Goal: Transaction & Acquisition: Purchase product/service

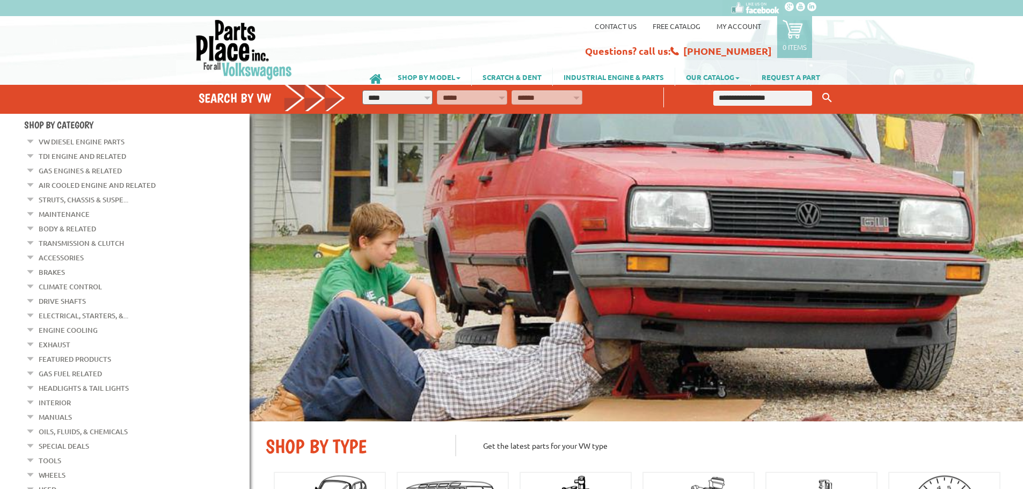
click at [408, 99] on select "**********" at bounding box center [397, 97] width 70 height 14
select select "*********"
click at [362, 90] on select "**********" at bounding box center [397, 97] width 70 height 14
click at [489, 101] on select "**********" at bounding box center [472, 97] width 70 height 14
select select "*********"
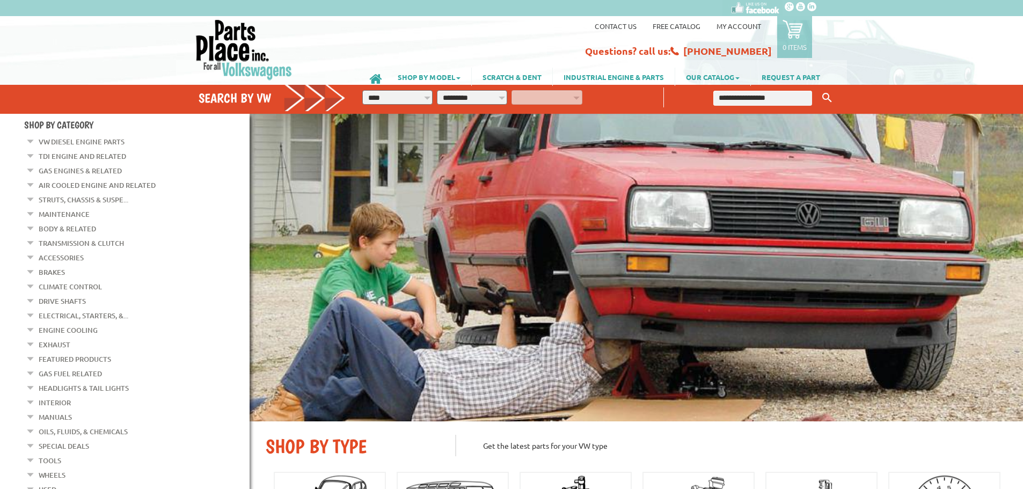
click at [437, 90] on select "**********" at bounding box center [472, 97] width 70 height 14
click at [560, 101] on select "**********" at bounding box center [547, 97] width 70 height 14
select select "*********"
click at [512, 90] on select "**********" at bounding box center [547, 97] width 70 height 14
click at [595, 94] on icon "button" at bounding box center [596, 96] width 10 height 10
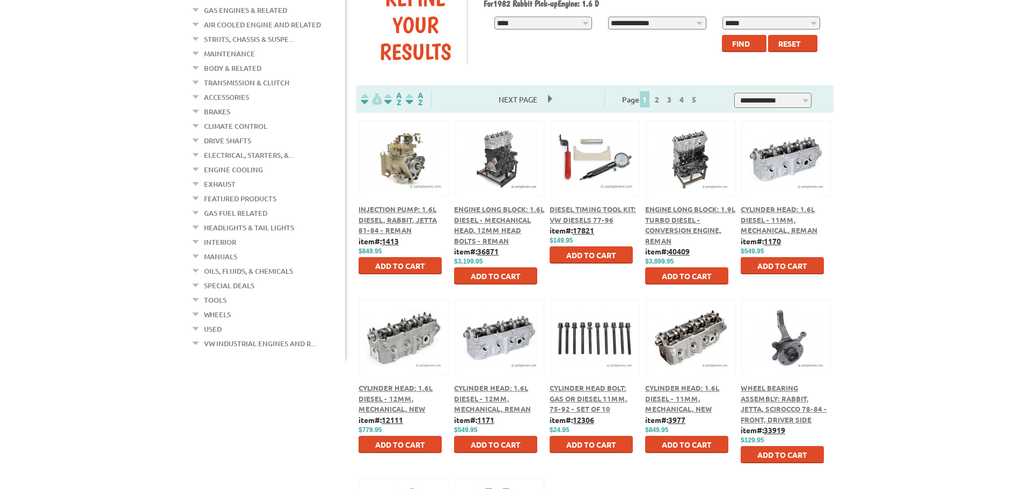
scroll to position [430, 0]
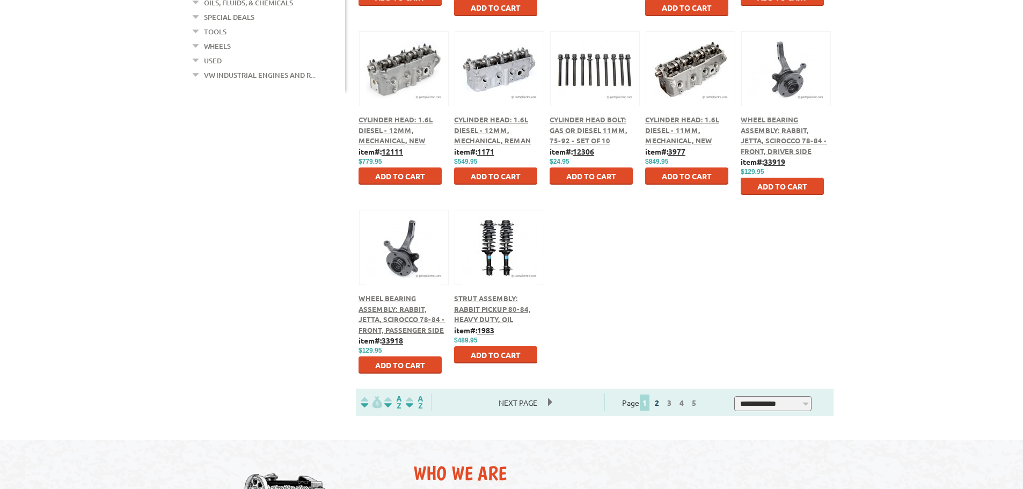
click at [662, 405] on link "2" at bounding box center [657, 403] width 10 height 10
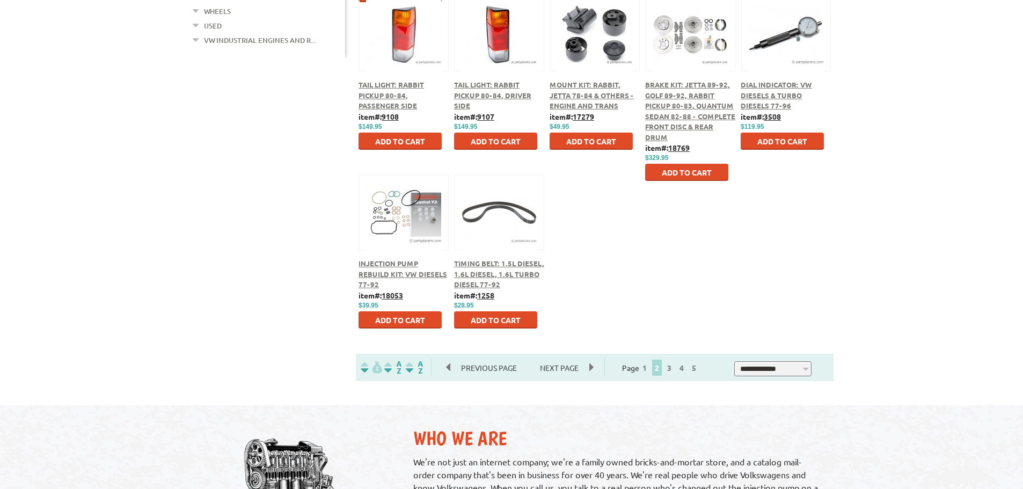
scroll to position [483, 0]
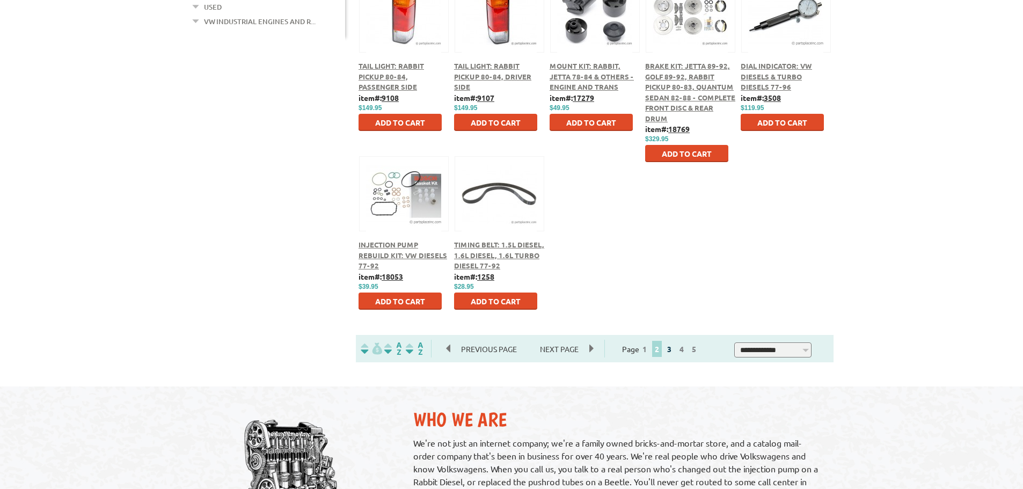
click at [674, 350] on link "3" at bounding box center [670, 349] width 10 height 10
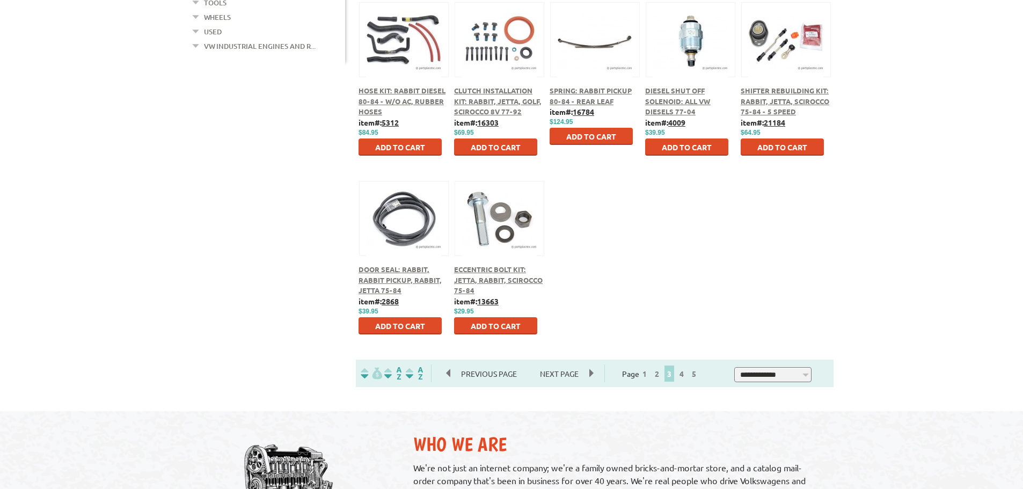
scroll to position [483, 0]
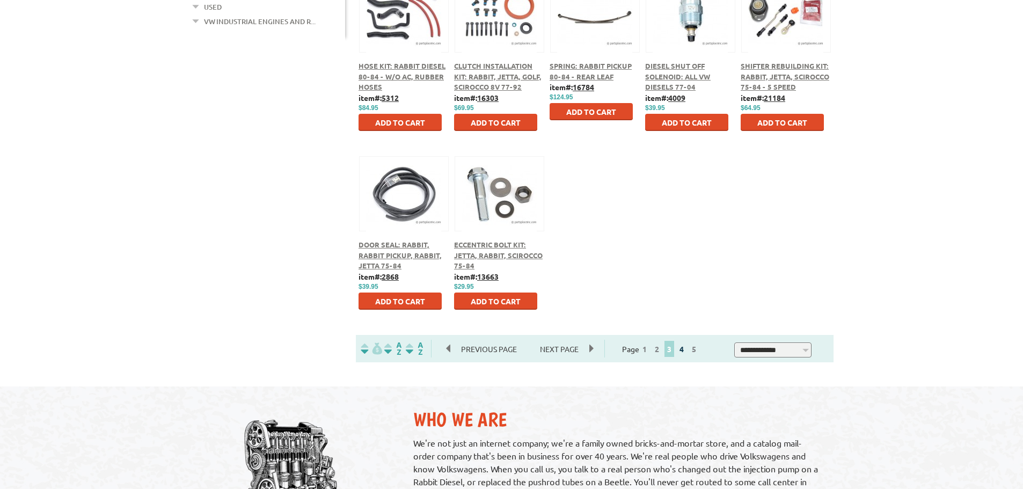
click at [687, 350] on link "4" at bounding box center [682, 349] width 10 height 10
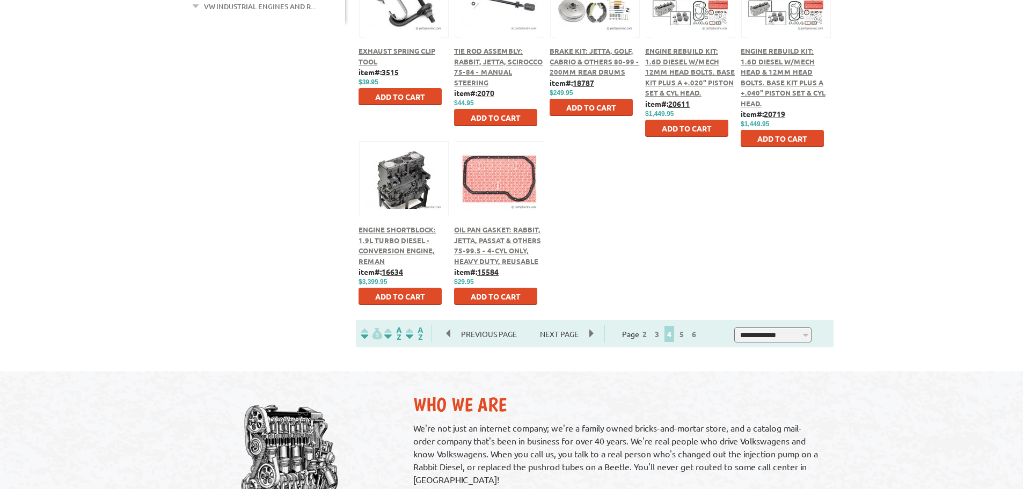
scroll to position [537, 0]
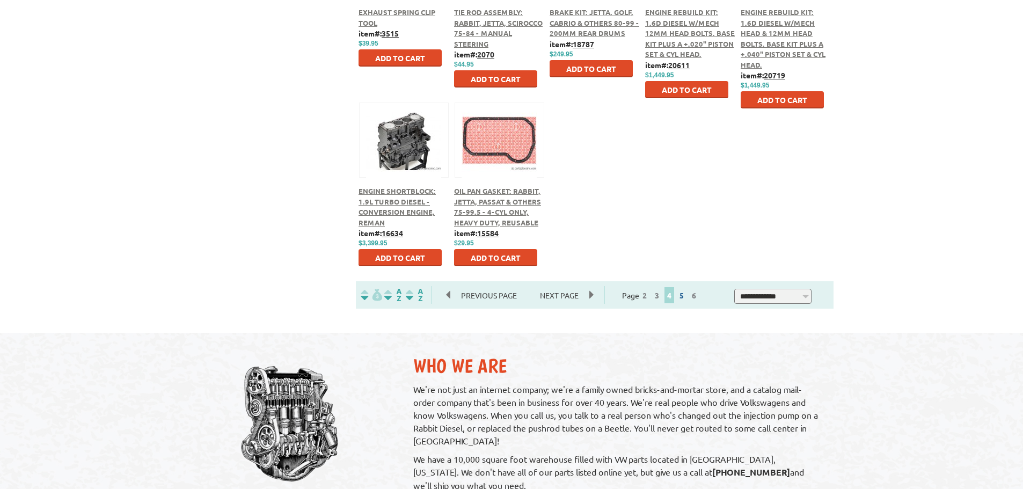
click at [687, 301] on span "5" at bounding box center [682, 295] width 11 height 16
click at [687, 297] on link "5" at bounding box center [682, 295] width 10 height 10
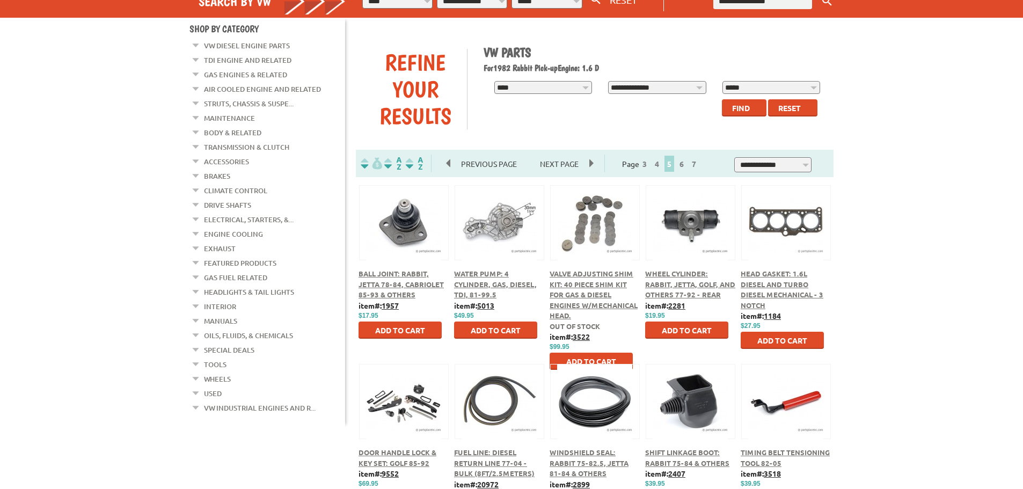
scroll to position [161, 0]
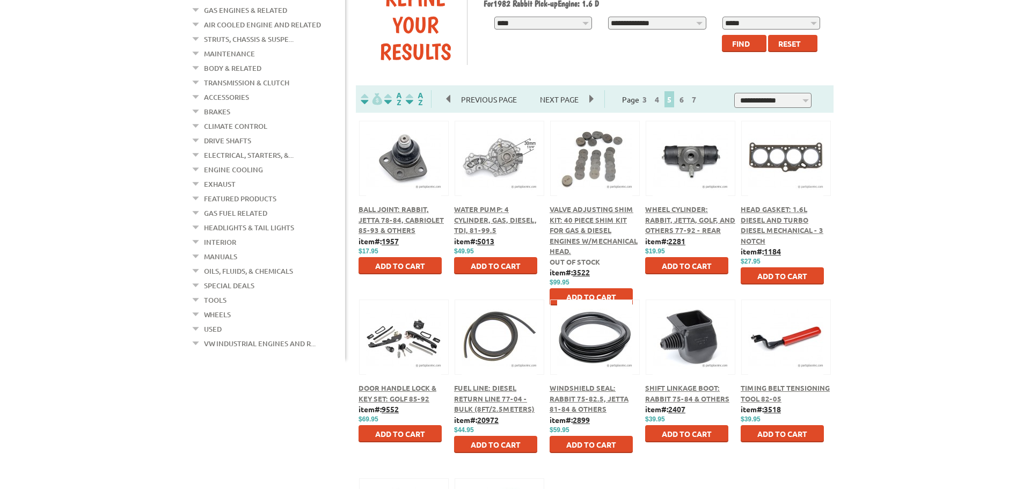
click at [687, 220] on span "Wheel Cylinder: Rabbit, Jetta, Golf, and others 77-92 - Rear" at bounding box center [690, 220] width 90 height 30
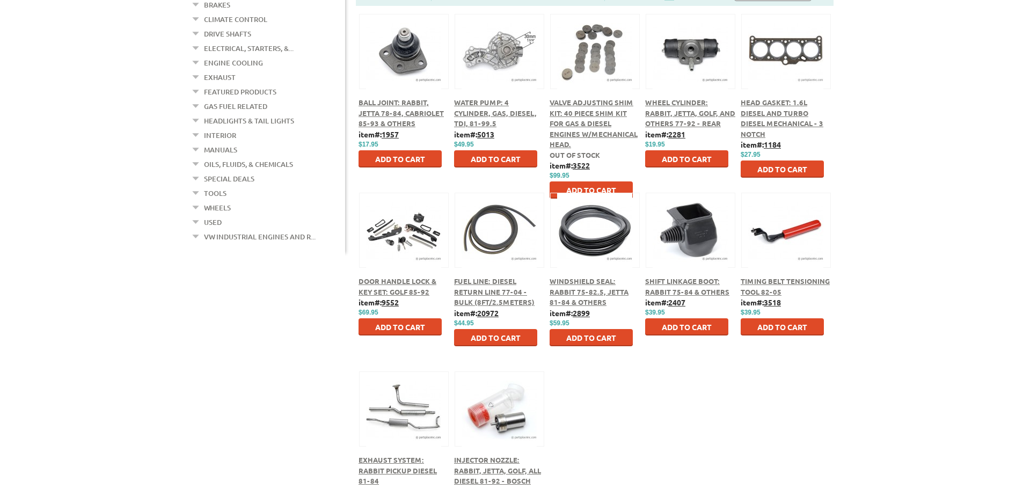
scroll to position [268, 0]
click at [687, 280] on span "Shift Linkage Boot: Rabbit 75-84 & Others" at bounding box center [687, 286] width 84 height 20
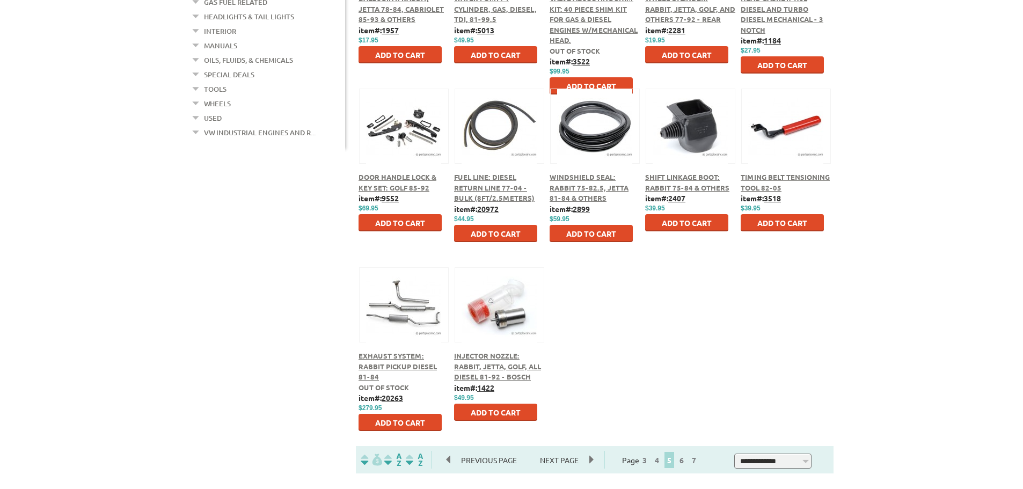
scroll to position [430, 0]
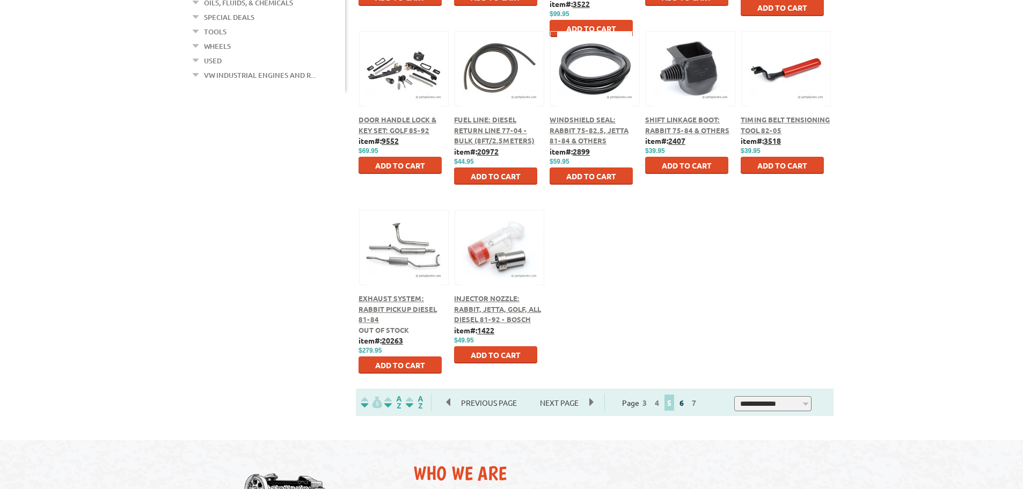
click at [687, 407] on link "6" at bounding box center [682, 403] width 10 height 10
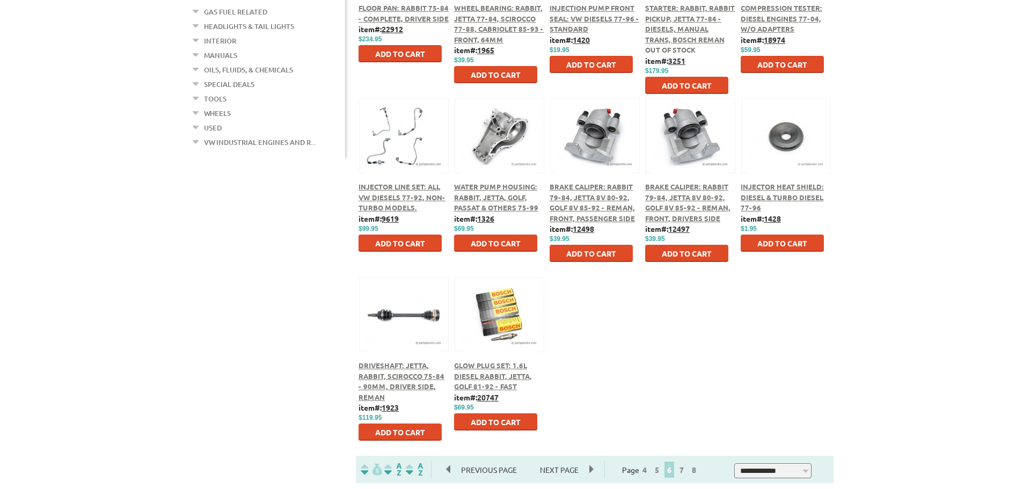
scroll to position [483, 0]
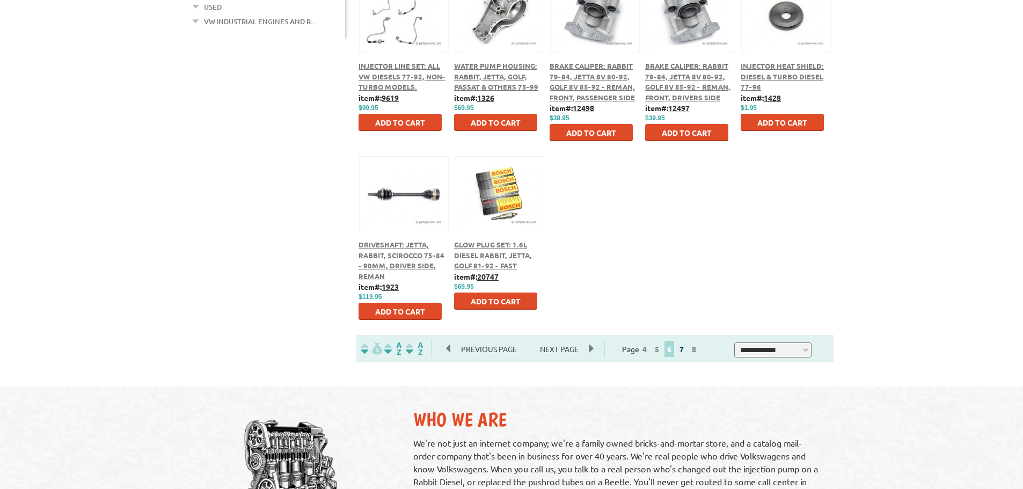
click at [687, 352] on link "7" at bounding box center [682, 349] width 10 height 10
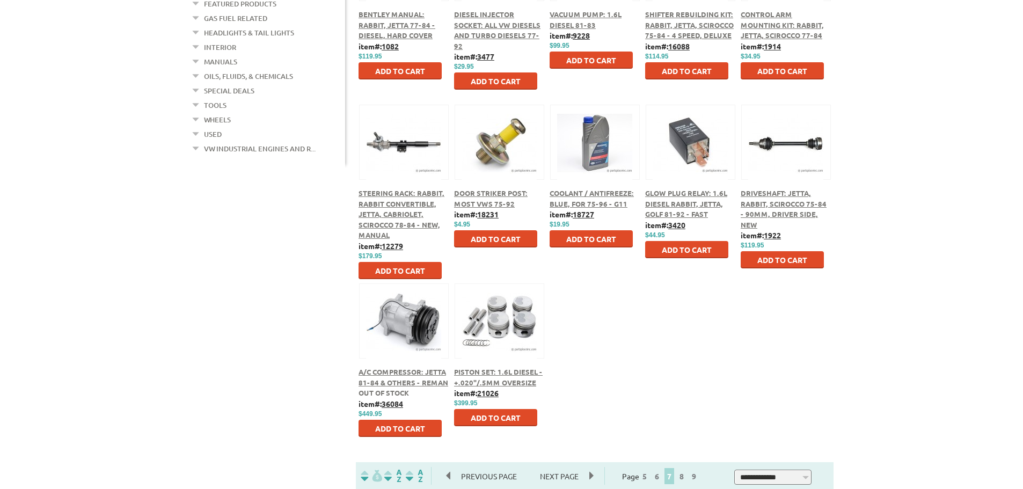
scroll to position [376, 0]
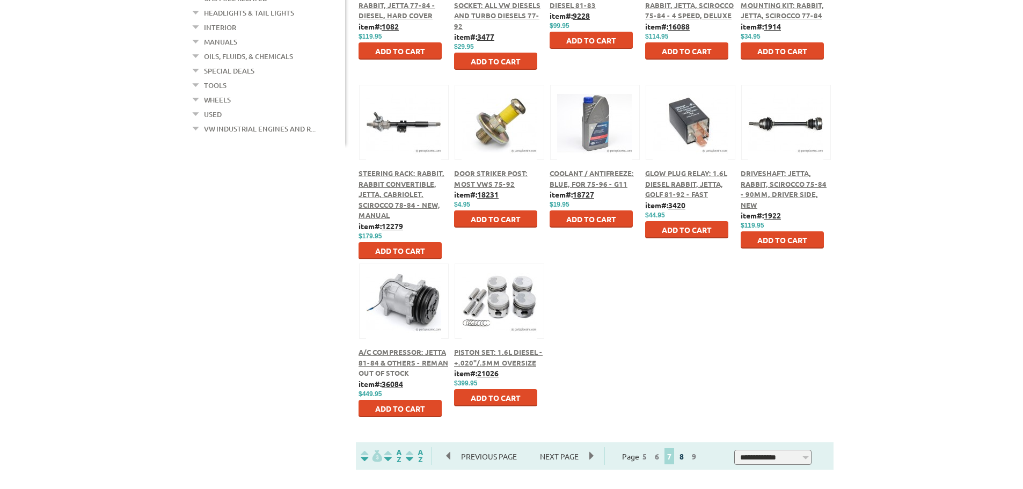
click at [687, 456] on link "8" at bounding box center [682, 457] width 10 height 10
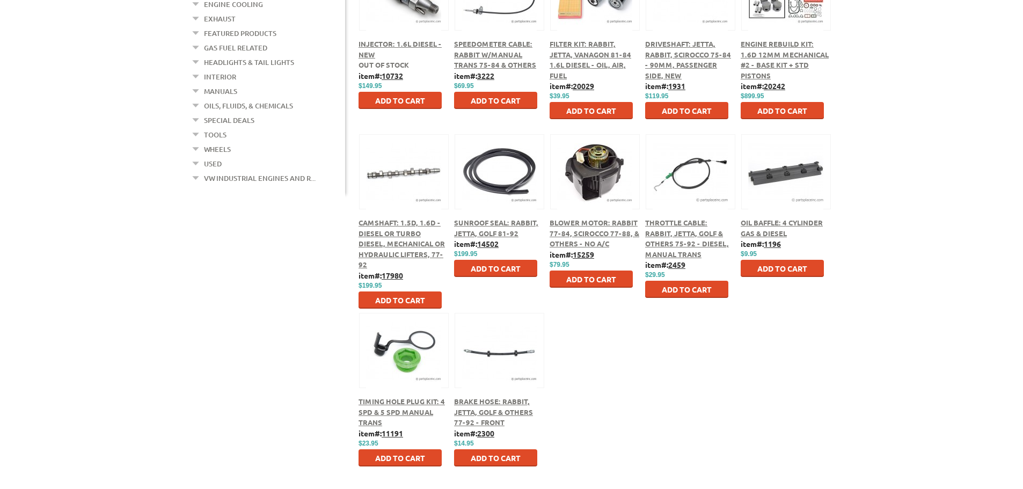
scroll to position [376, 0]
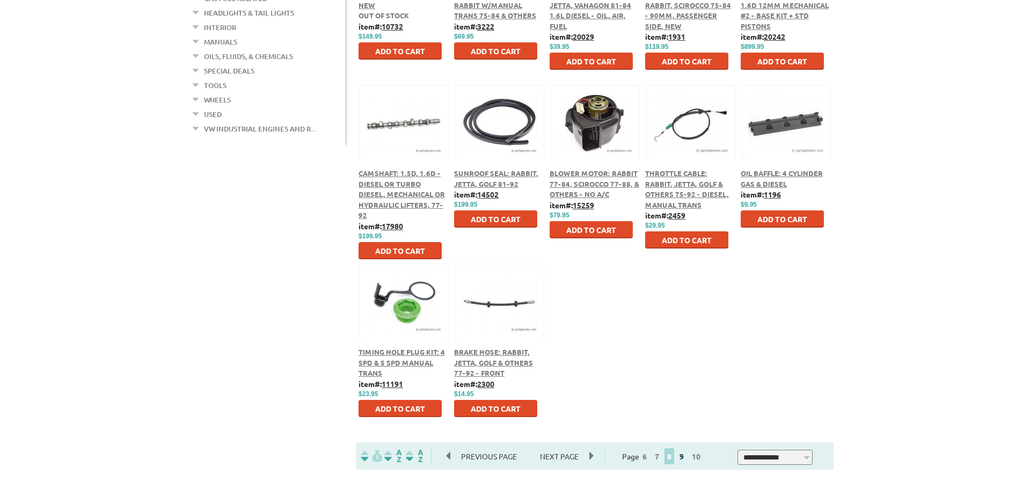
click at [687, 457] on link "9" at bounding box center [682, 457] width 10 height 10
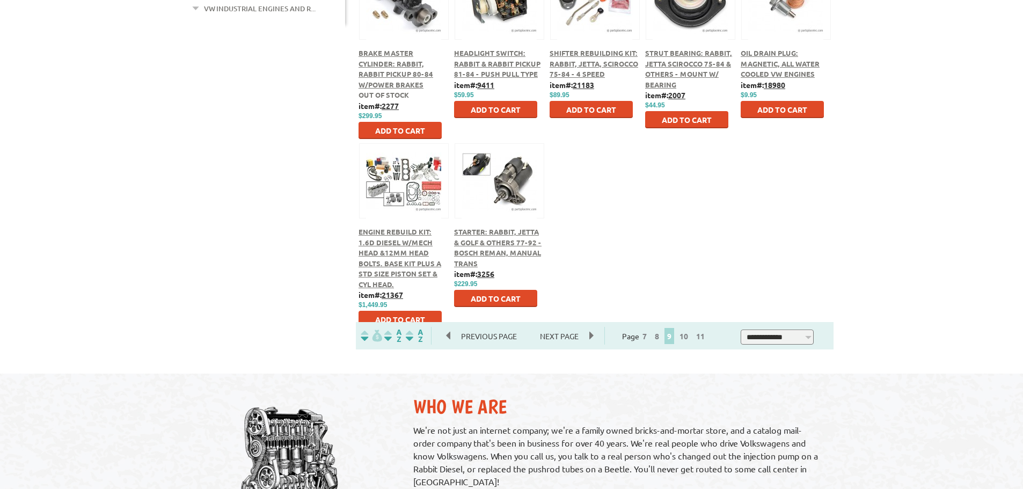
scroll to position [537, 0]
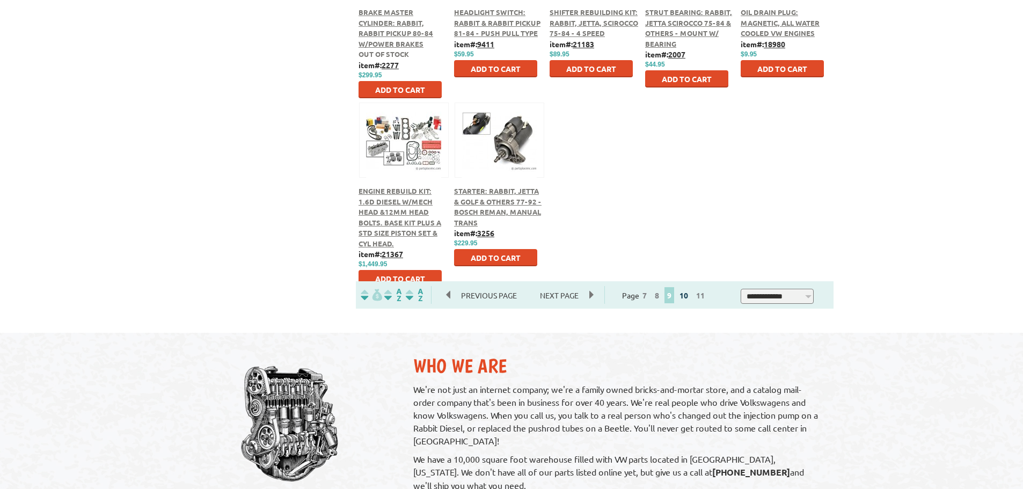
click at [691, 298] on link "10" at bounding box center [684, 295] width 14 height 10
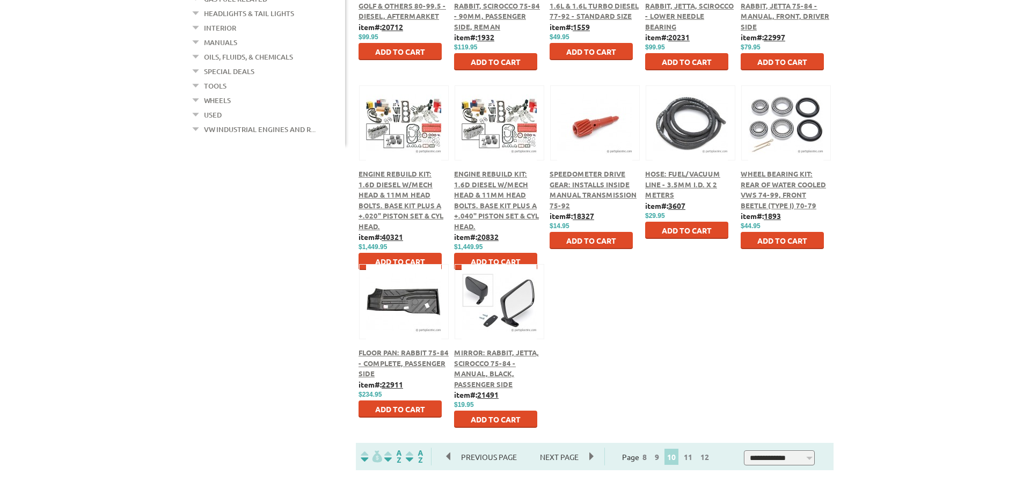
scroll to position [376, 0]
click at [692, 459] on link "11" at bounding box center [688, 457] width 14 height 10
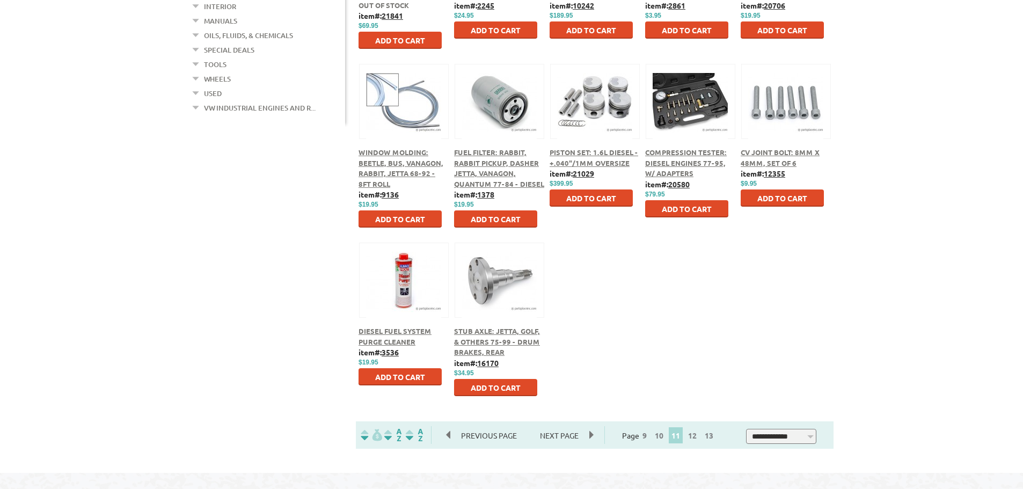
scroll to position [483, 0]
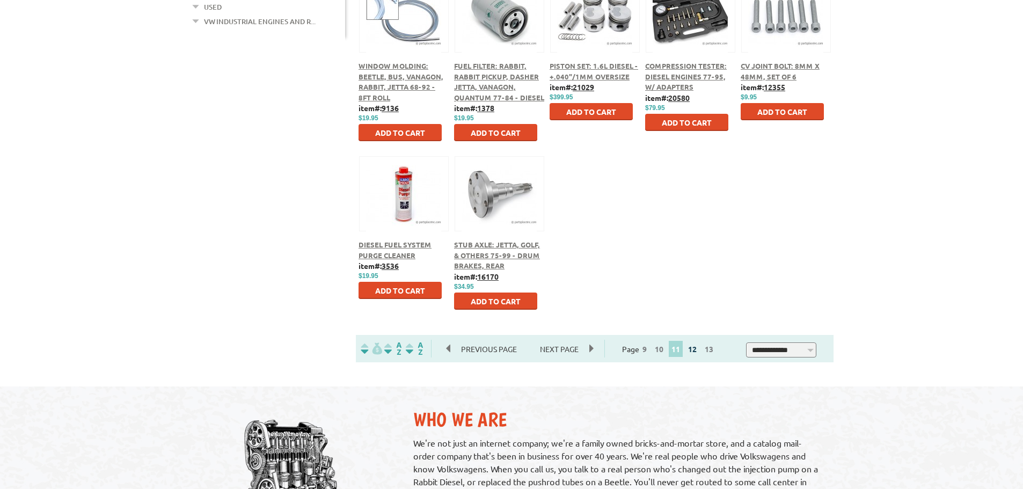
click at [697, 350] on link "12" at bounding box center [693, 349] width 14 height 10
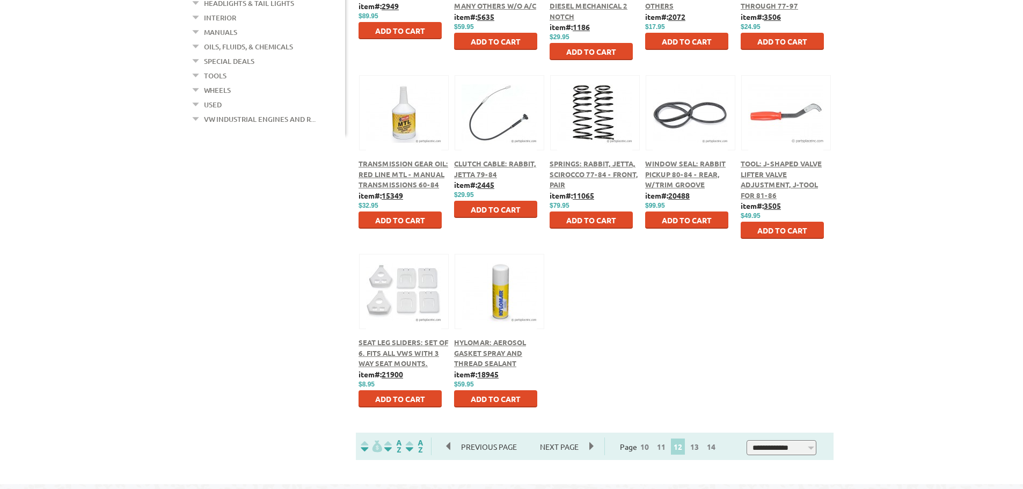
scroll to position [430, 0]
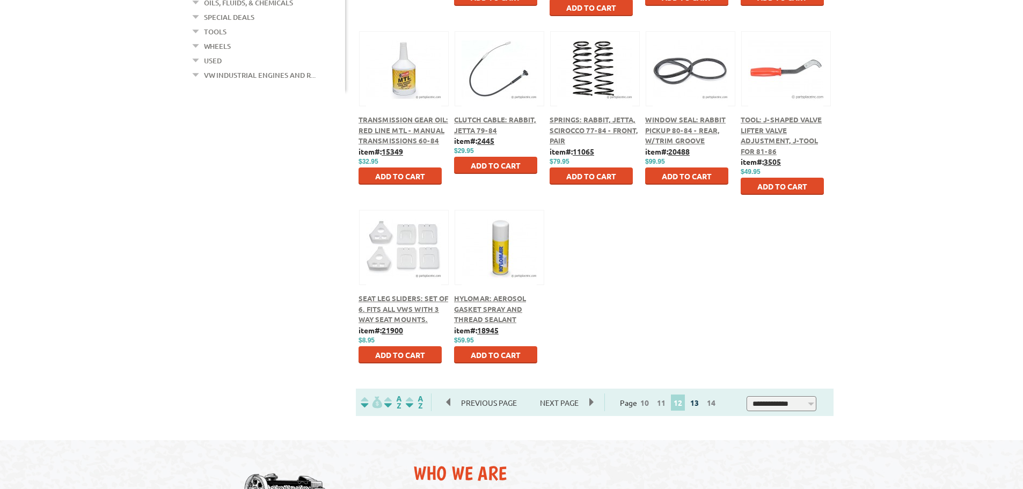
click at [699, 401] on link "13" at bounding box center [695, 403] width 14 height 10
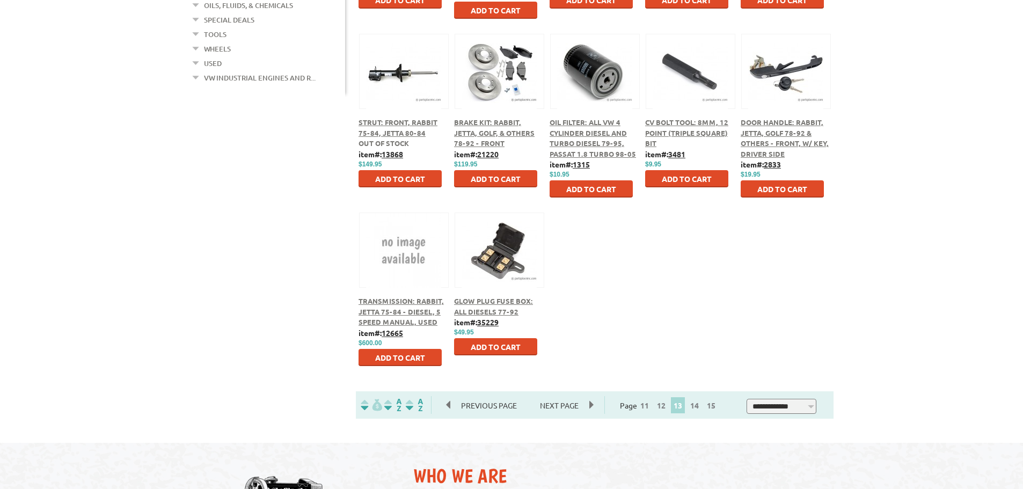
scroll to position [430, 0]
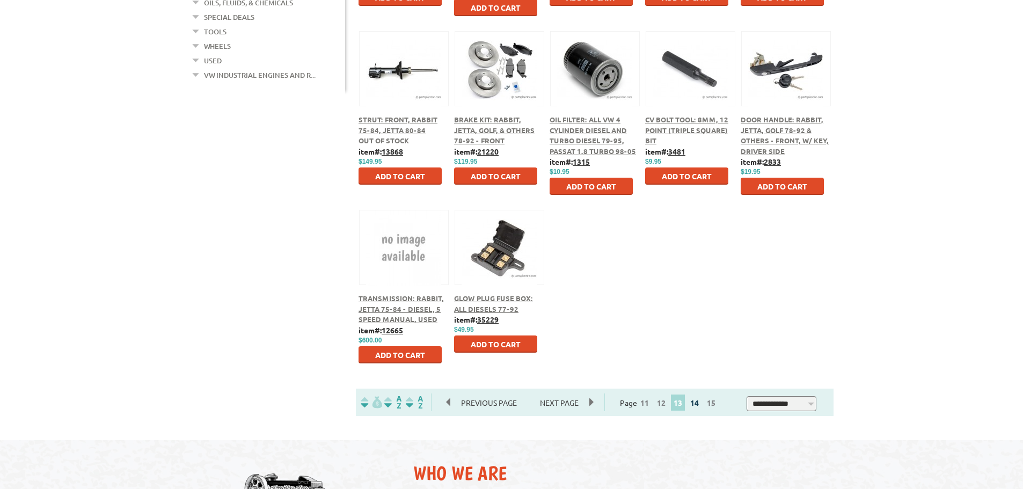
click at [700, 406] on link "14" at bounding box center [695, 403] width 14 height 10
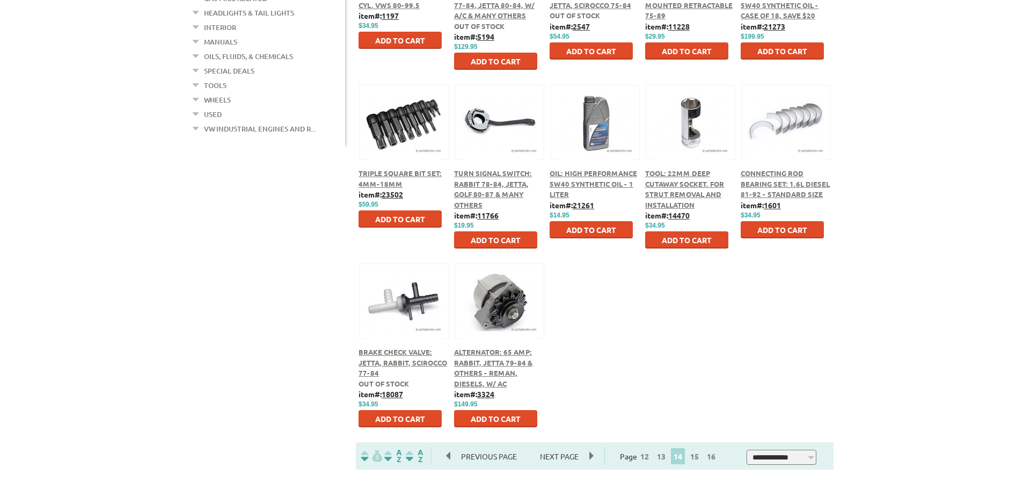
scroll to position [430, 0]
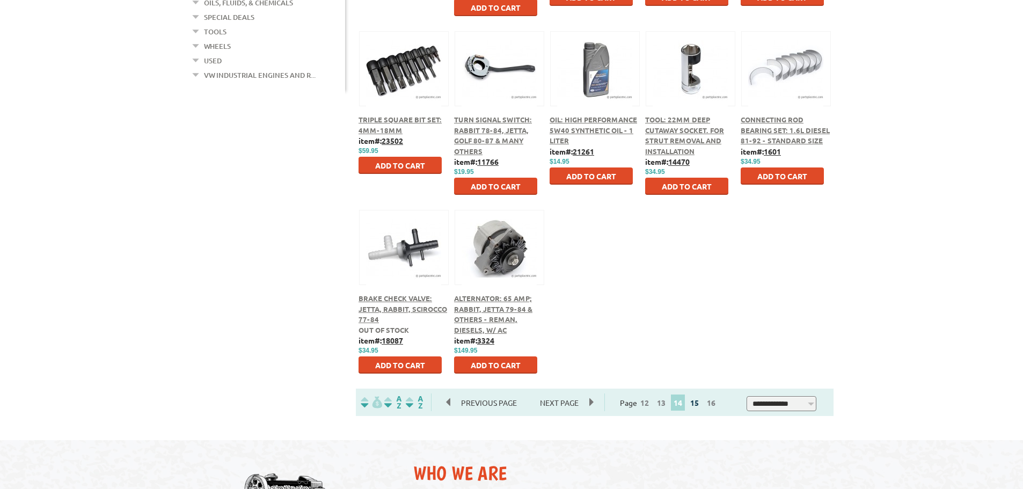
click at [702, 403] on link "15" at bounding box center [695, 403] width 14 height 10
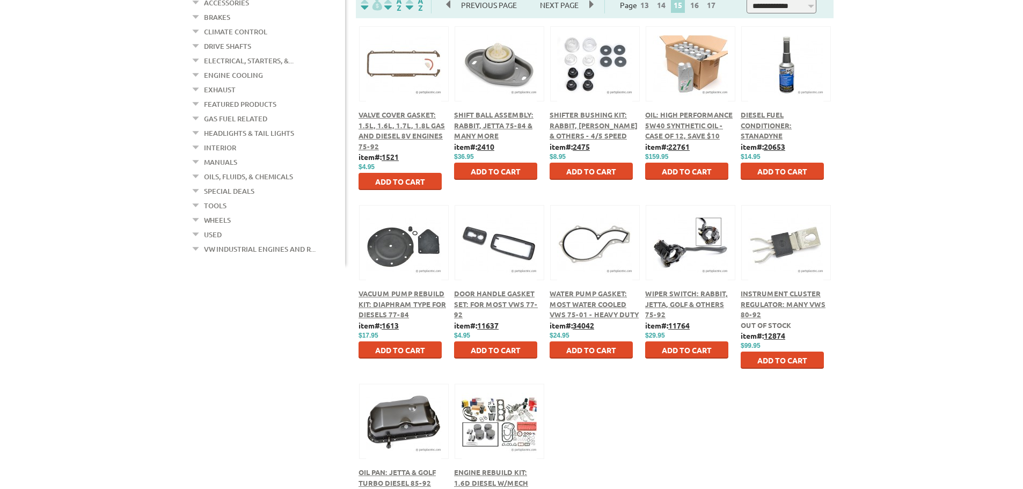
scroll to position [376, 0]
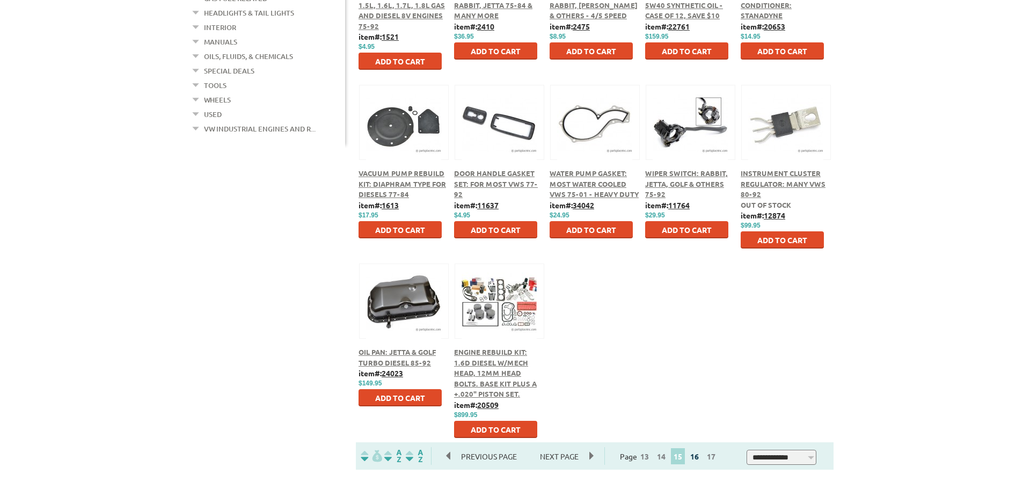
click at [702, 456] on link "16" at bounding box center [695, 457] width 14 height 10
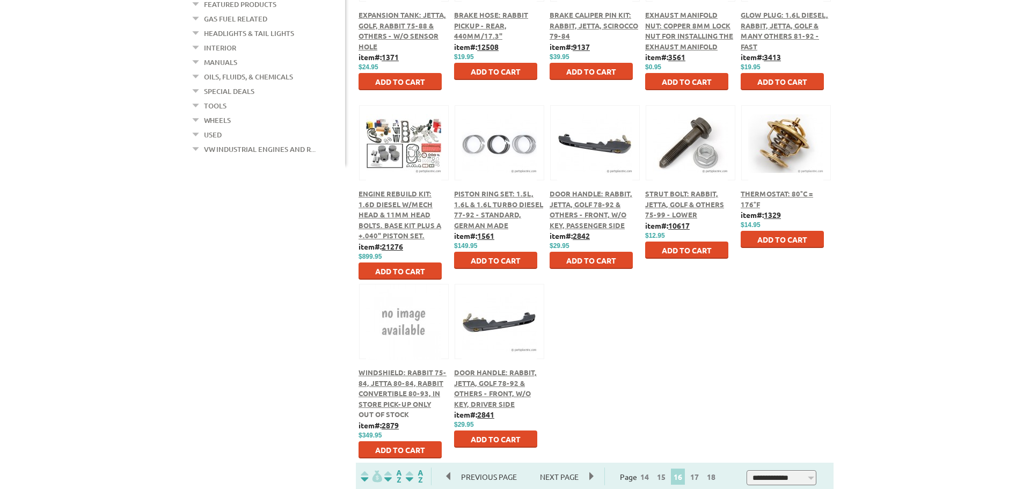
scroll to position [376, 0]
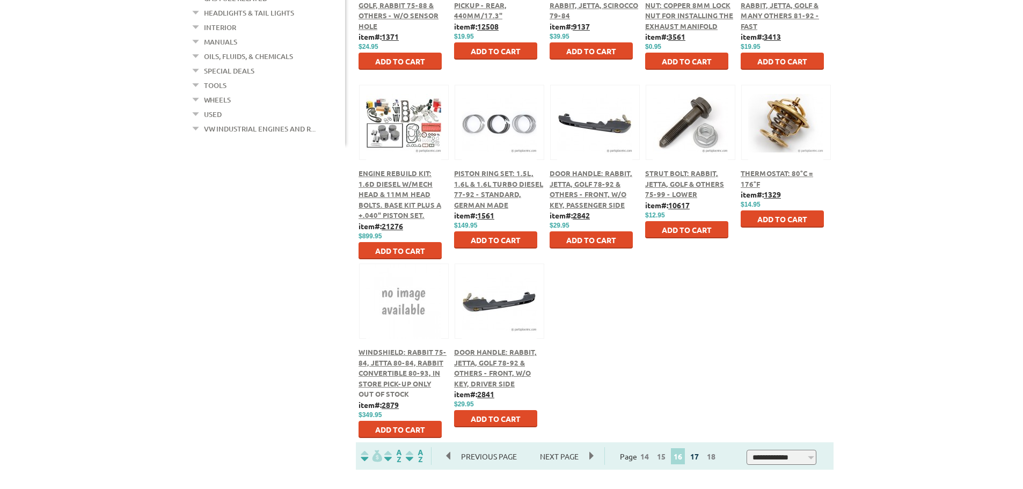
click at [696, 455] on link "17" at bounding box center [695, 457] width 14 height 10
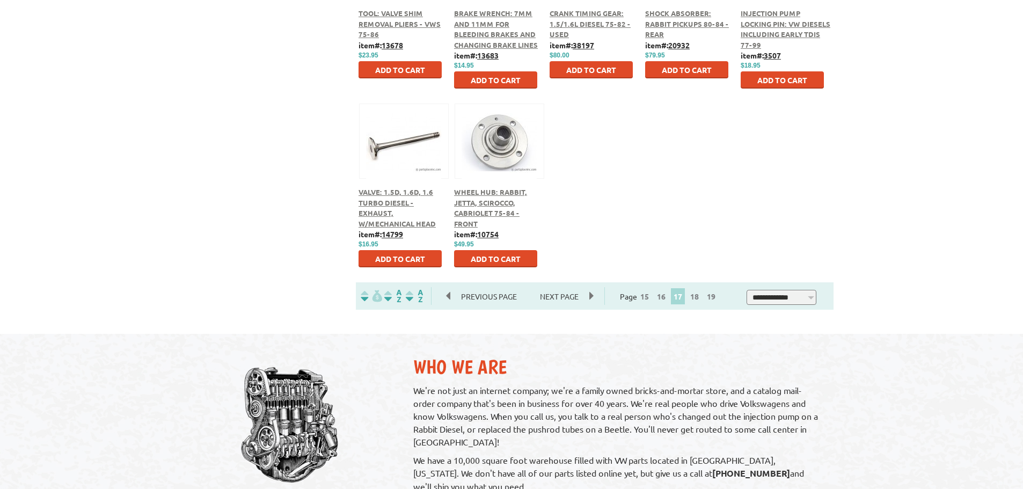
scroll to position [537, 0]
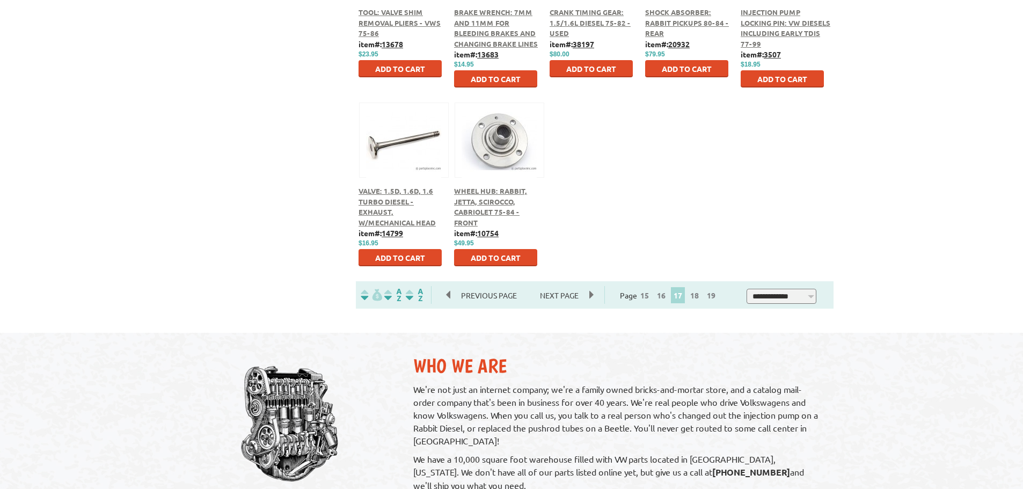
click at [702, 301] on span "18" at bounding box center [694, 295] width 15 height 16
click at [702, 299] on link "18" at bounding box center [695, 295] width 14 height 10
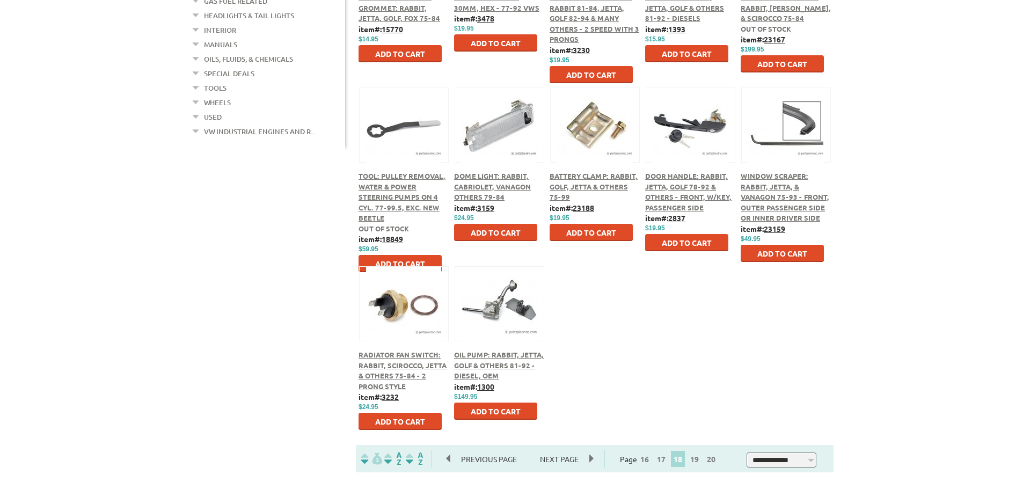
scroll to position [376, 0]
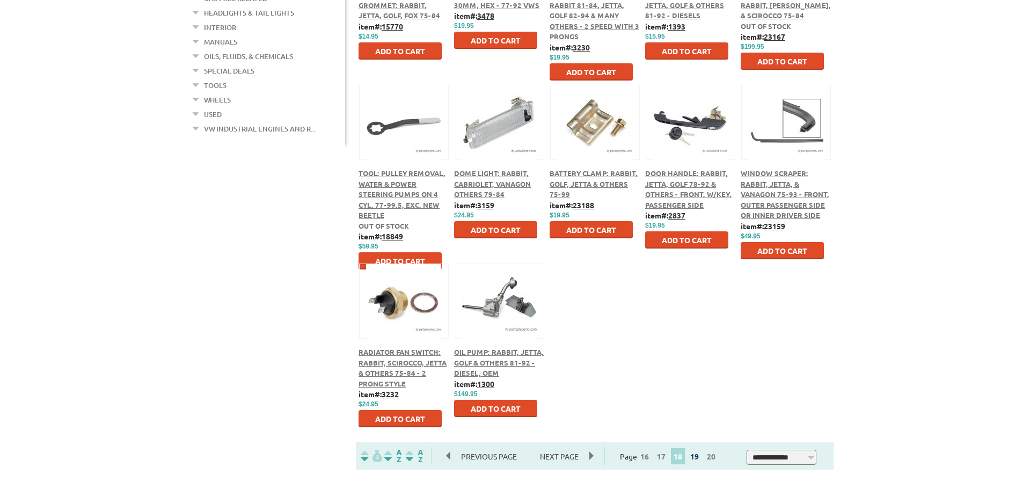
click at [698, 455] on link "19" at bounding box center [695, 457] width 14 height 10
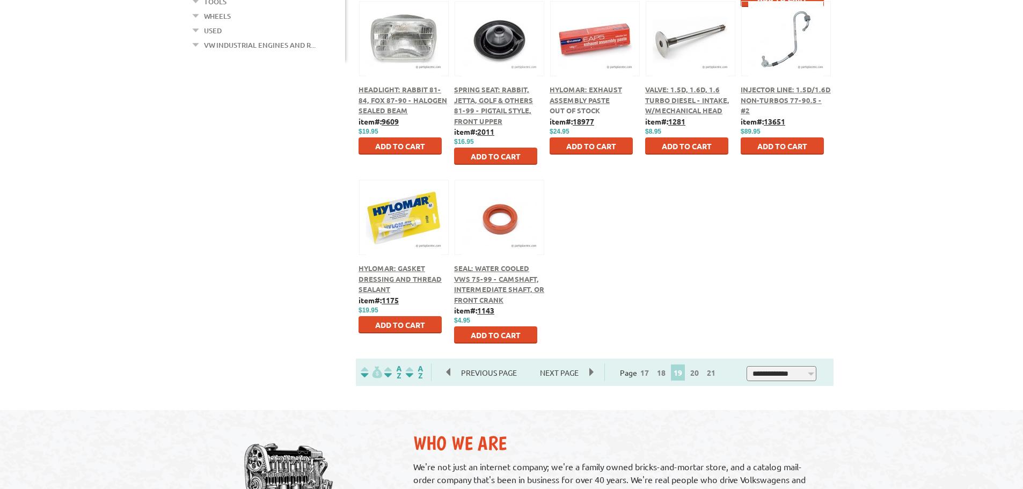
scroll to position [537, 0]
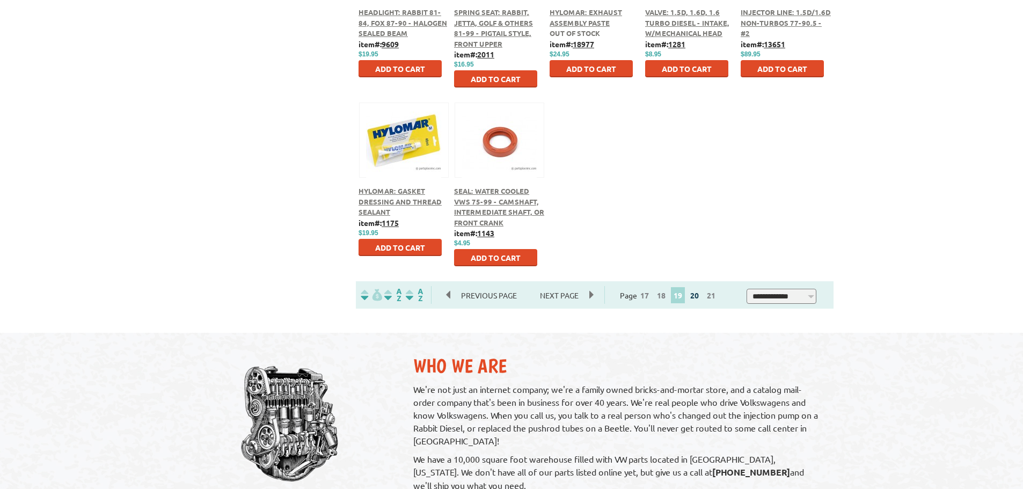
click at [699, 297] on link "20" at bounding box center [695, 295] width 14 height 10
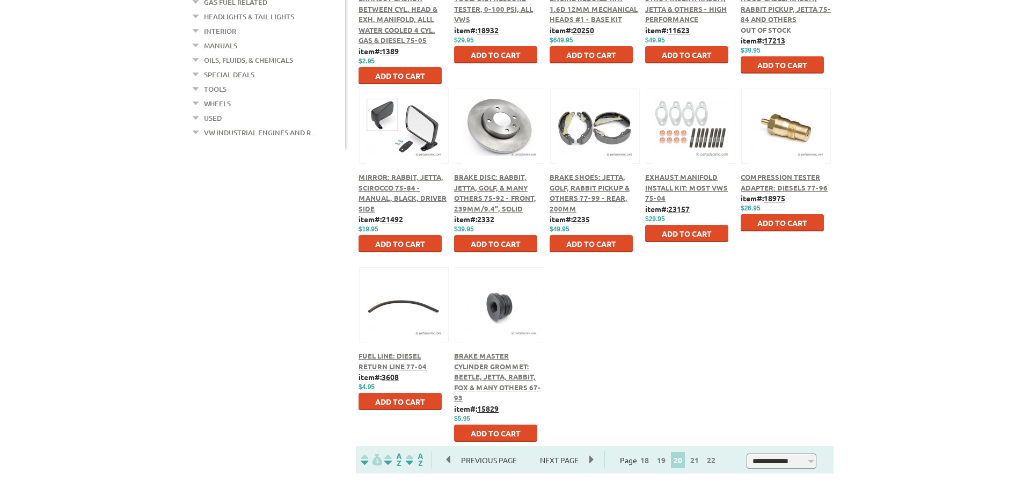
scroll to position [376, 0]
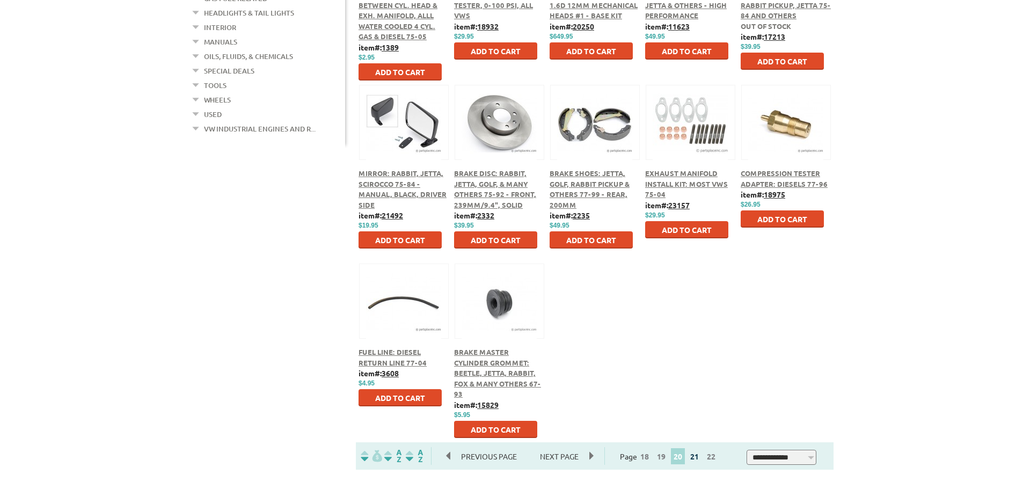
click at [696, 456] on link "21" at bounding box center [695, 457] width 14 height 10
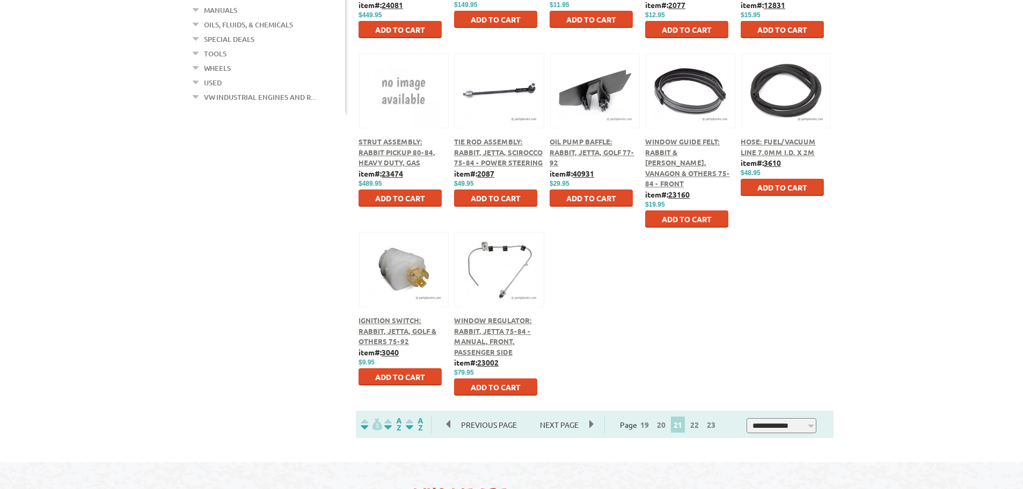
scroll to position [483, 0]
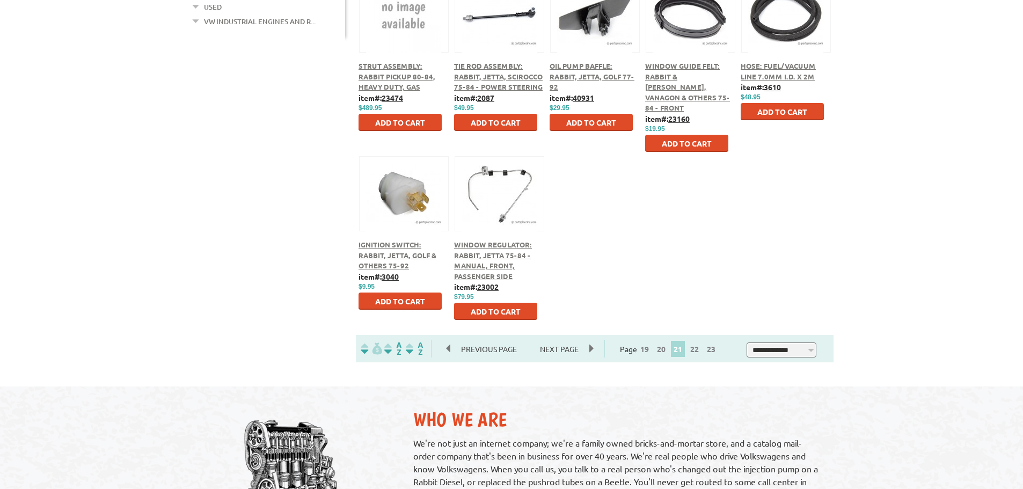
click at [702, 355] on span "22" at bounding box center [694, 349] width 15 height 16
click at [697, 355] on span "22" at bounding box center [694, 349] width 15 height 16
click at [698, 350] on link "22" at bounding box center [695, 349] width 14 height 10
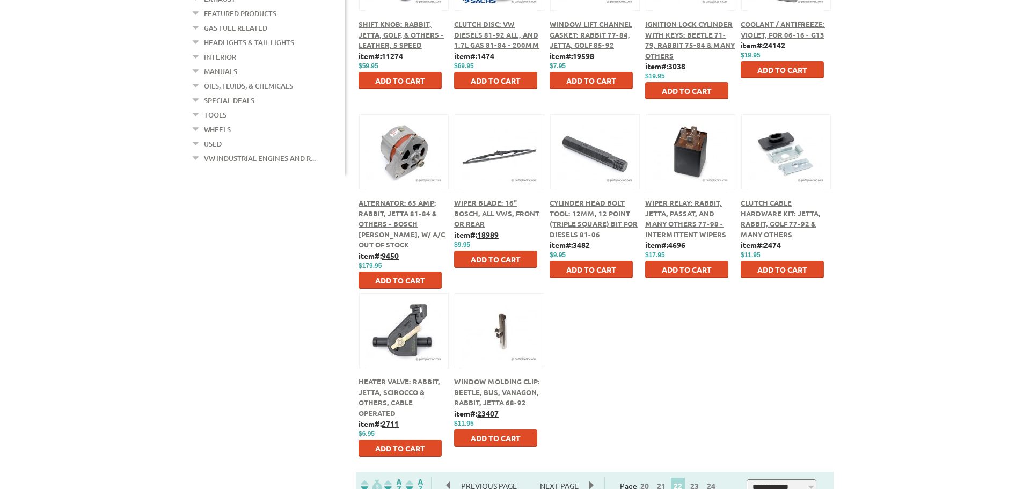
scroll to position [430, 0]
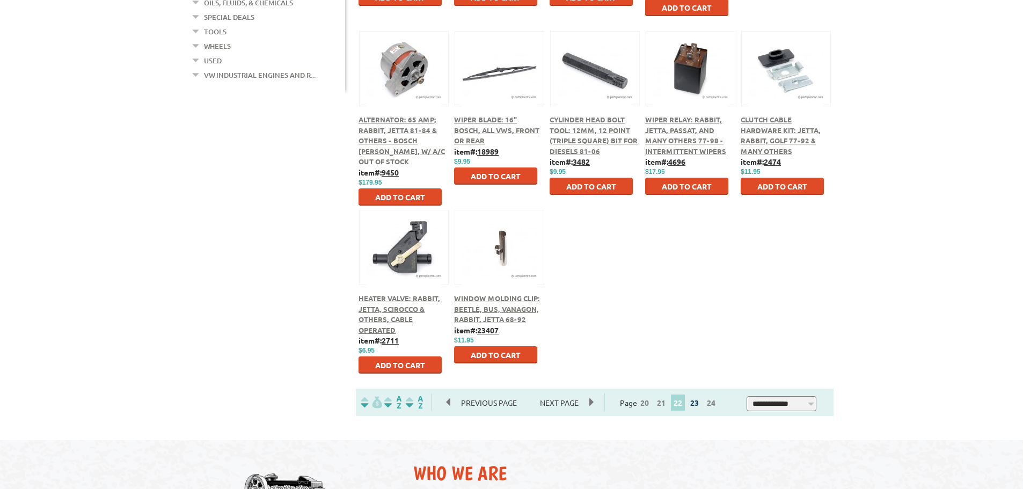
click at [700, 404] on link "23" at bounding box center [695, 403] width 14 height 10
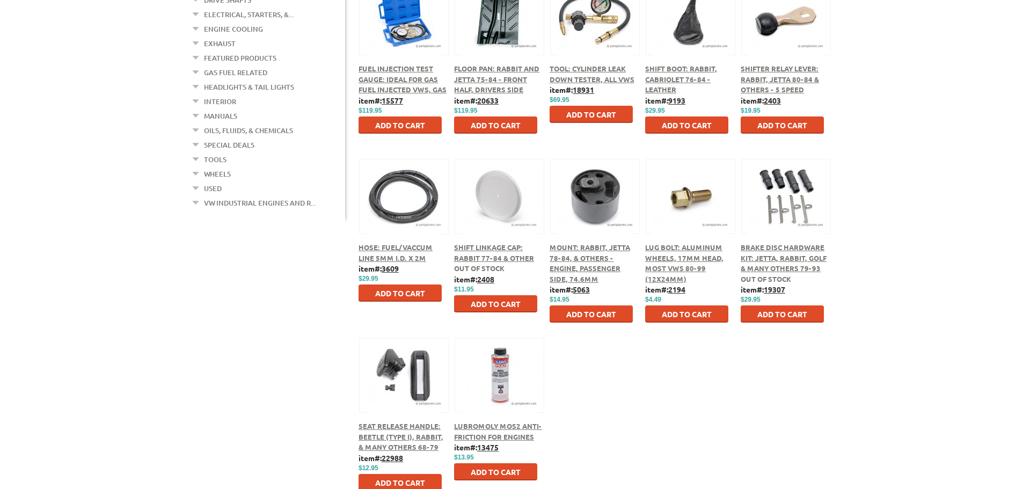
scroll to position [376, 0]
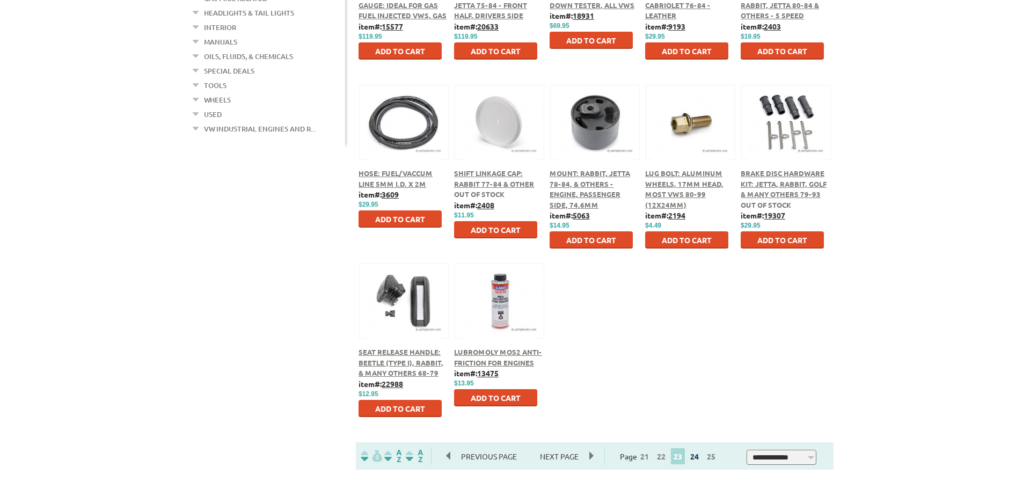
click at [698, 457] on link "24" at bounding box center [695, 457] width 14 height 10
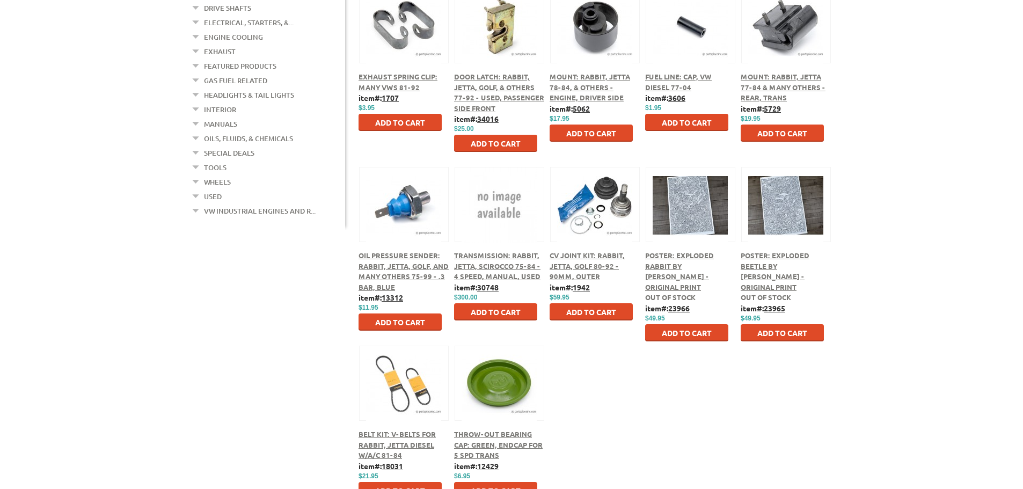
scroll to position [322, 0]
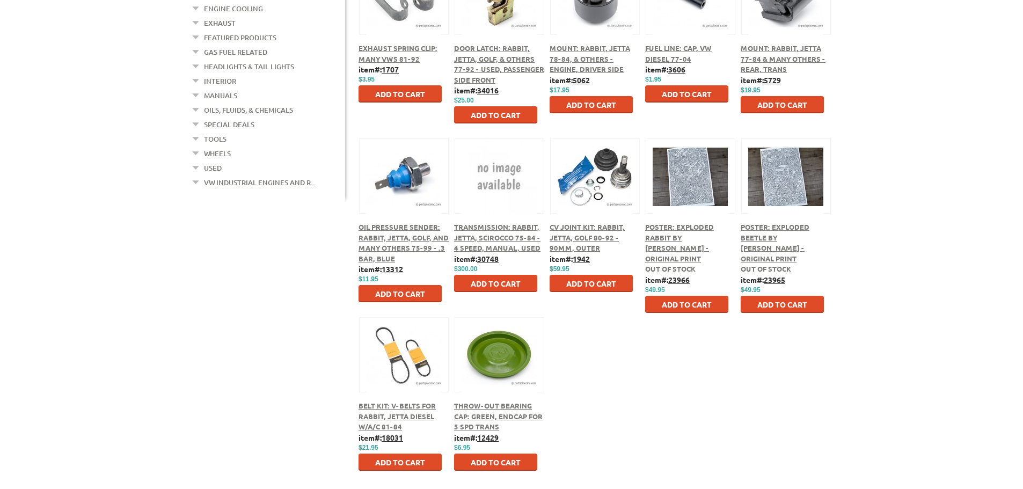
click at [395, 413] on span "Belt Kit: V-Belts for Rabbit, Jetta Diesel w/A/C 81-84" at bounding box center [397, 416] width 77 height 30
